Goal: Go to known website: Access a specific website the user already knows

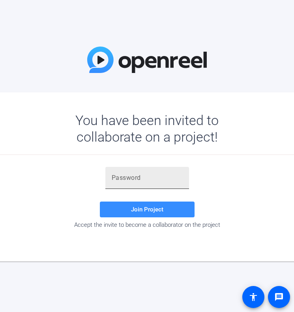
click at [135, 183] on div at bounding box center [147, 178] width 71 height 22
paste input "kxcZld"
type input "kxcZld"
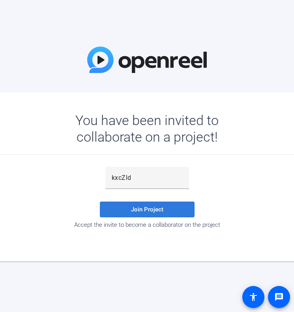
click at [130, 209] on span at bounding box center [147, 209] width 95 height 19
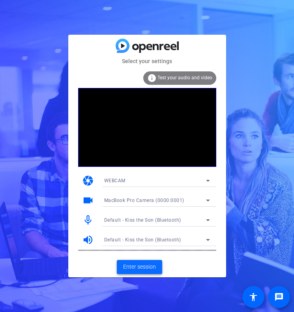
click at [132, 268] on span "Enter session" at bounding box center [139, 267] width 33 height 8
